Goal: Go to known website: Go to known website

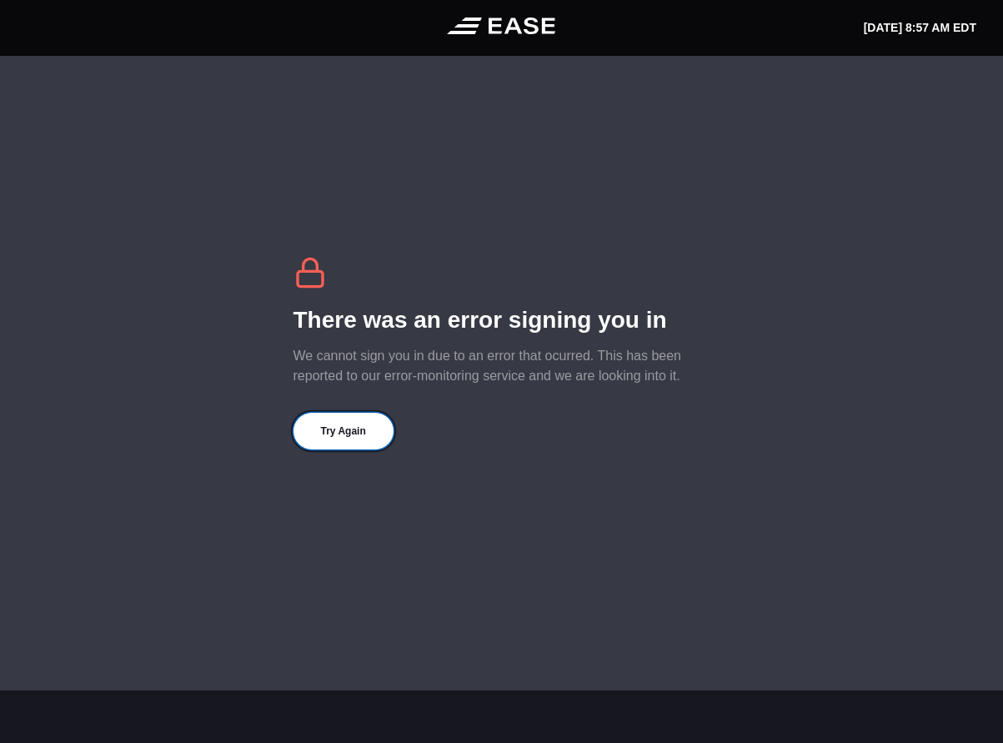
click at [359, 425] on button "Try Again" at bounding box center [343, 431] width 100 height 37
